Goal: Find specific page/section: Find specific page/section

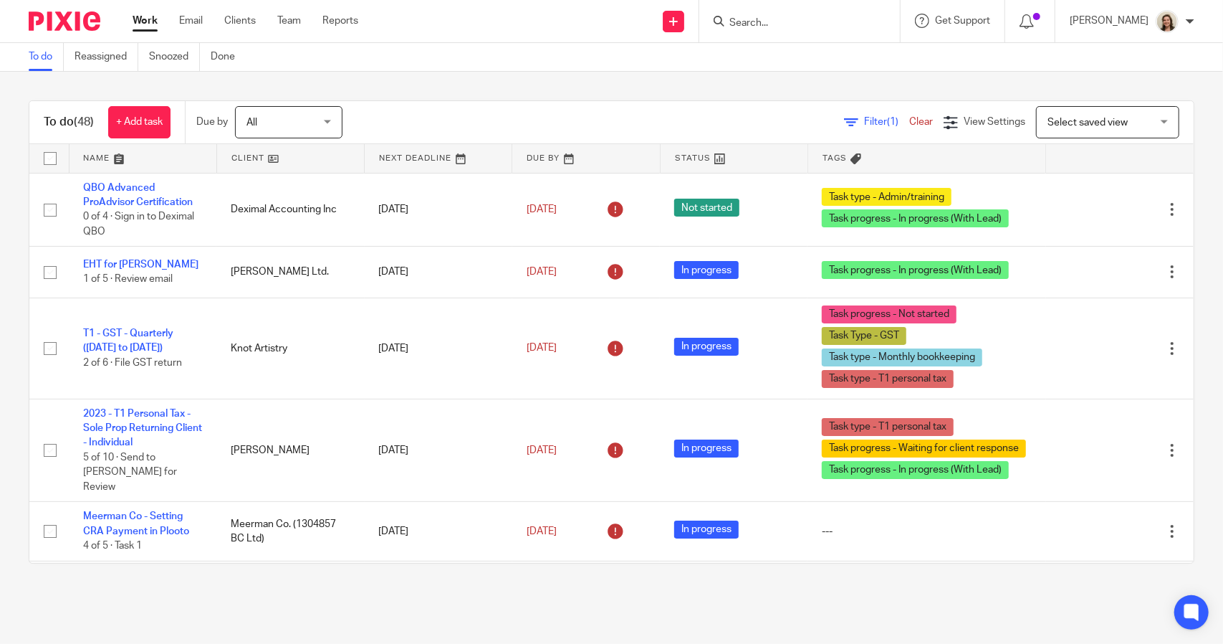
click at [864, 123] on span "Filter (1)" at bounding box center [886, 122] width 45 height 10
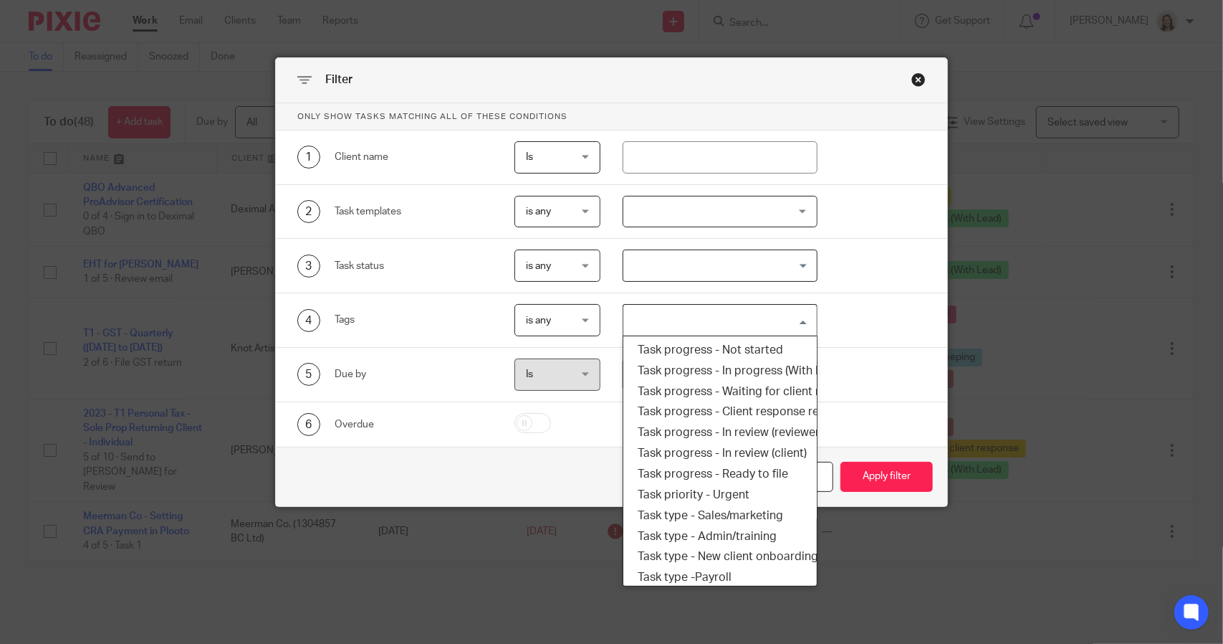
click at [747, 318] on input "Search for option" at bounding box center [716, 319] width 183 height 25
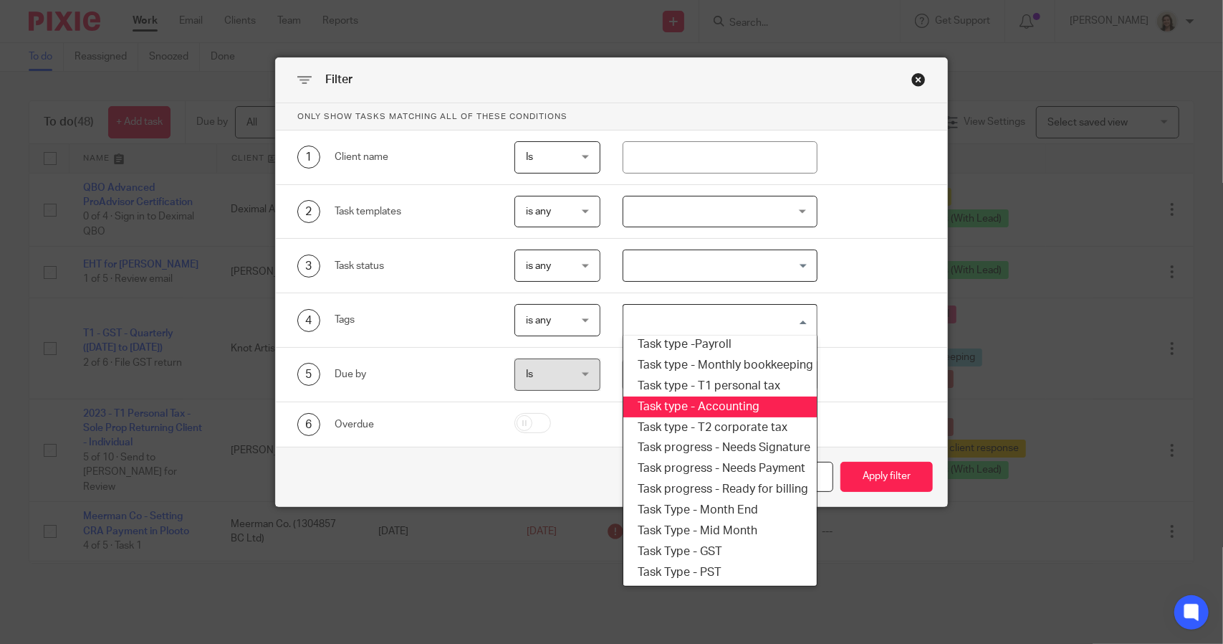
click at [720, 379] on li "Task type - T1 personal tax" at bounding box center [720, 386] width 193 height 21
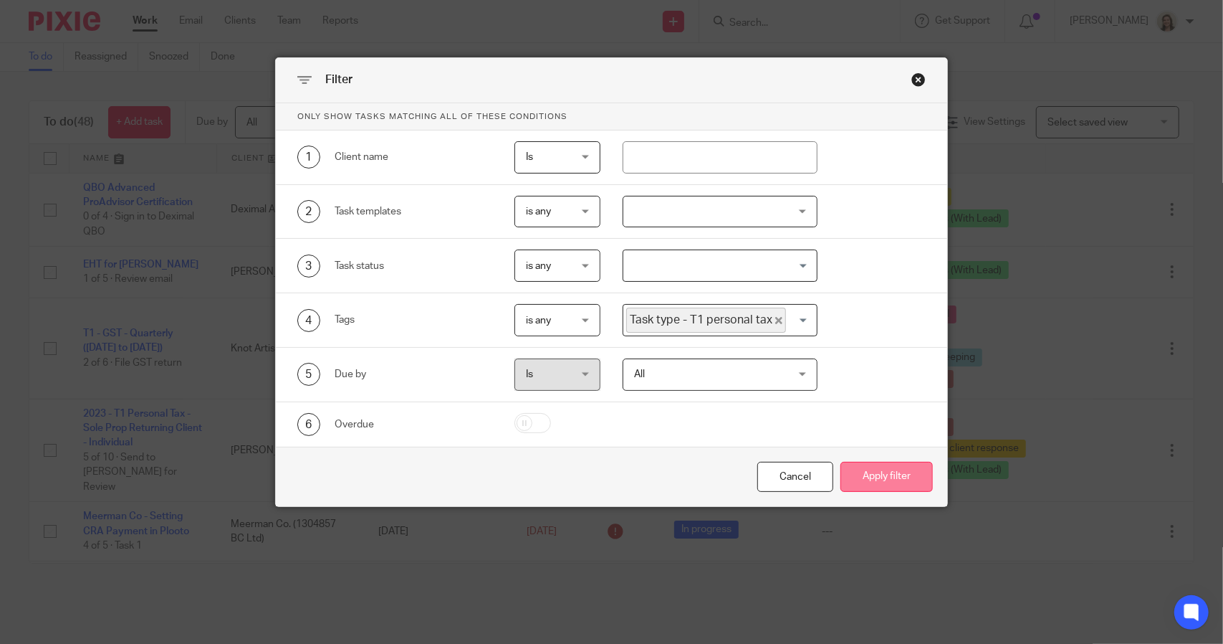
click at [874, 473] on button "Apply filter" at bounding box center [887, 477] width 92 height 31
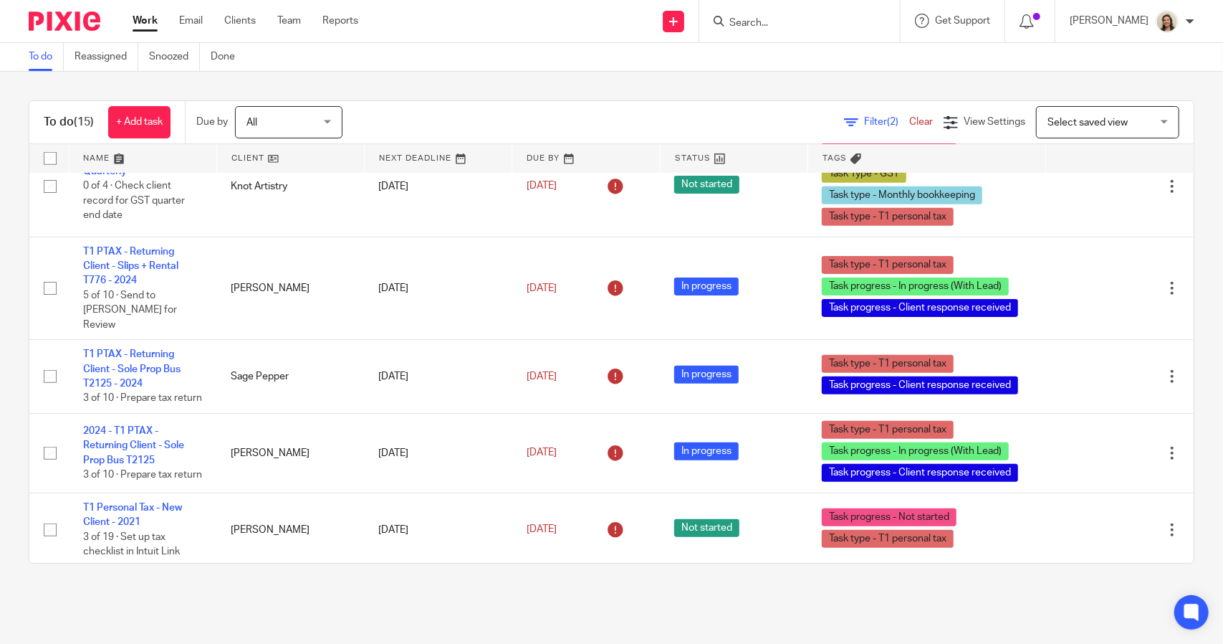
scroll to position [700, 0]
